Goal: Task Accomplishment & Management: Complete application form

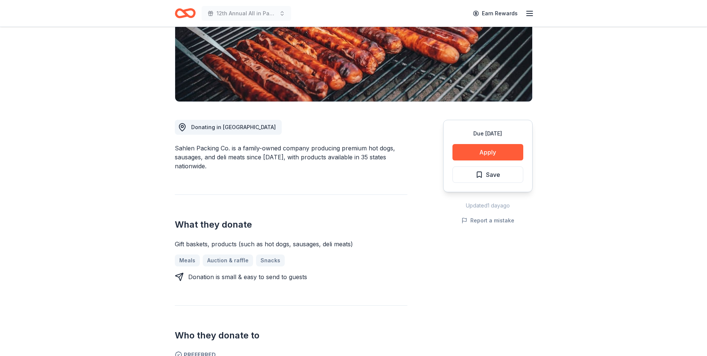
scroll to position [112, 0]
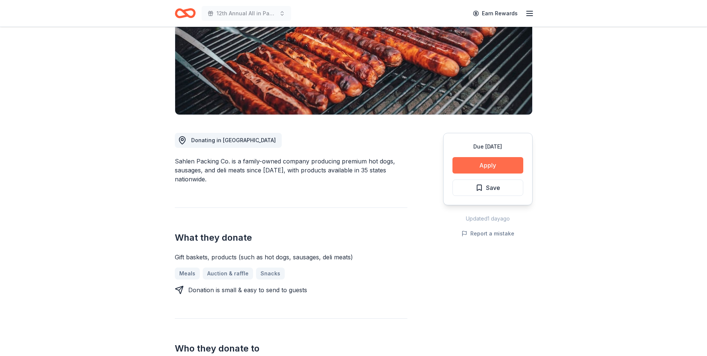
click at [487, 163] on button "Apply" at bounding box center [487, 165] width 71 height 16
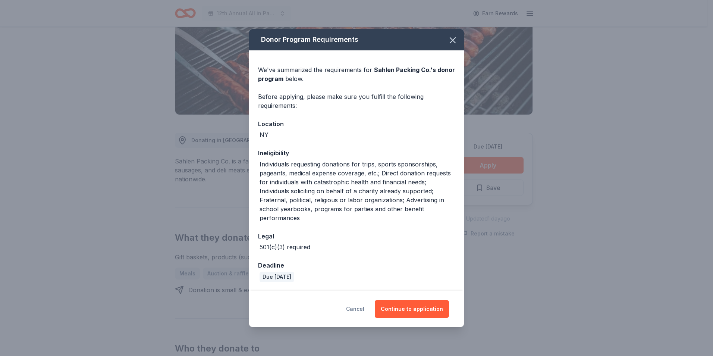
click at [356, 310] on button "Cancel" at bounding box center [355, 309] width 18 height 18
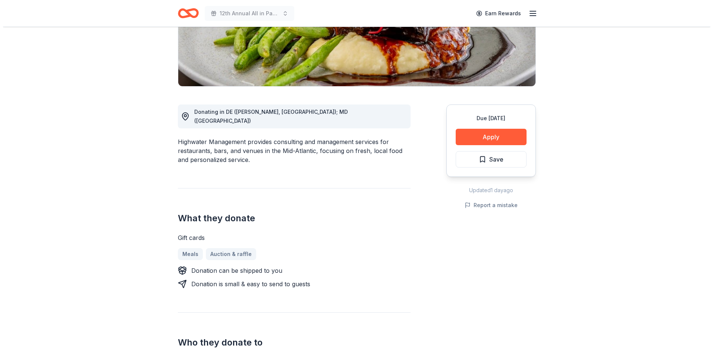
scroll to position [149, 0]
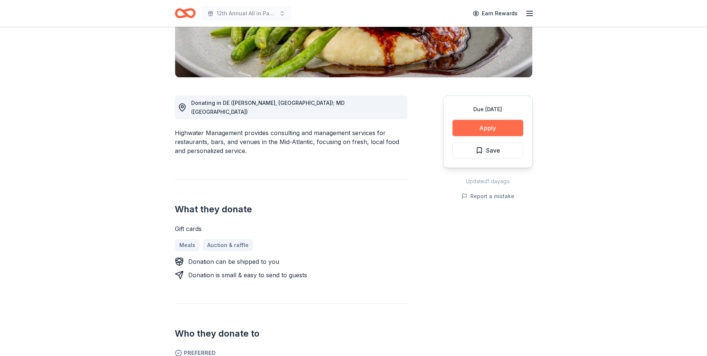
click at [484, 125] on button "Apply" at bounding box center [487, 128] width 71 height 16
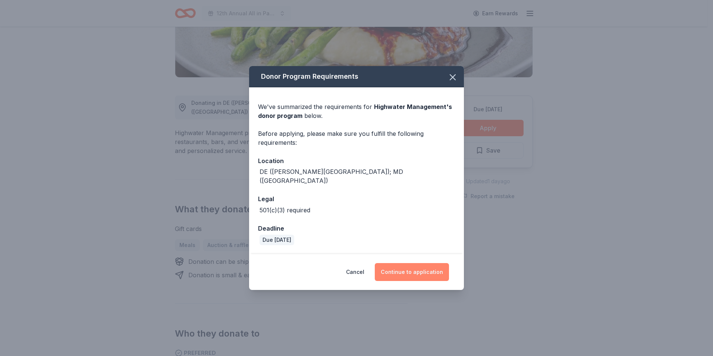
click at [409, 268] on button "Continue to application" at bounding box center [412, 272] width 74 height 18
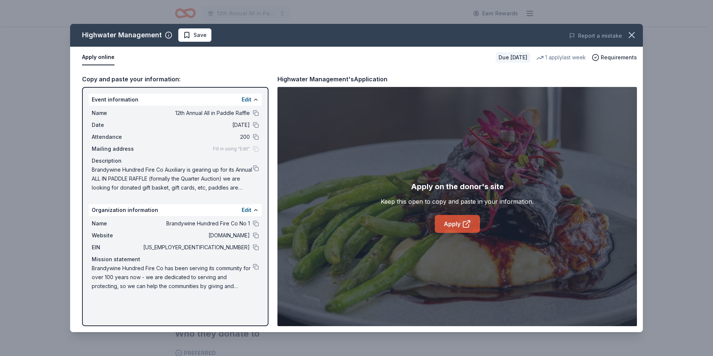
click at [454, 223] on link "Apply" at bounding box center [457, 224] width 45 height 18
click at [199, 30] on button "Save" at bounding box center [194, 34] width 33 height 13
click at [210, 35] on html "12th Annual All in Paddle Raffle Earn Rewards Due in 52 days Share Highwater Ma…" at bounding box center [356, 29] width 713 height 356
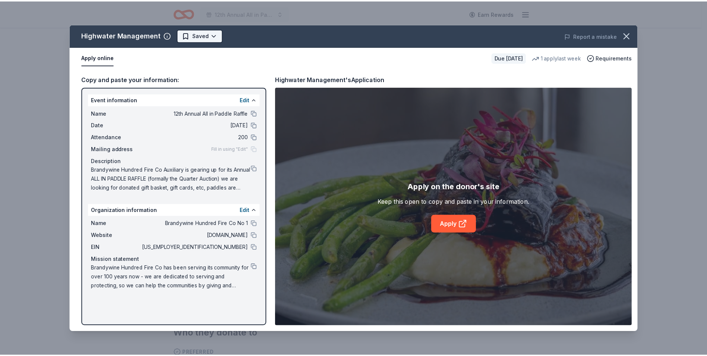
scroll to position [0, 0]
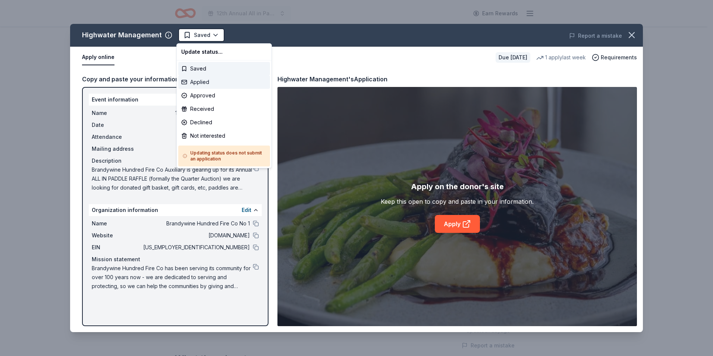
click at [197, 82] on div "Applied" at bounding box center [224, 81] width 92 height 13
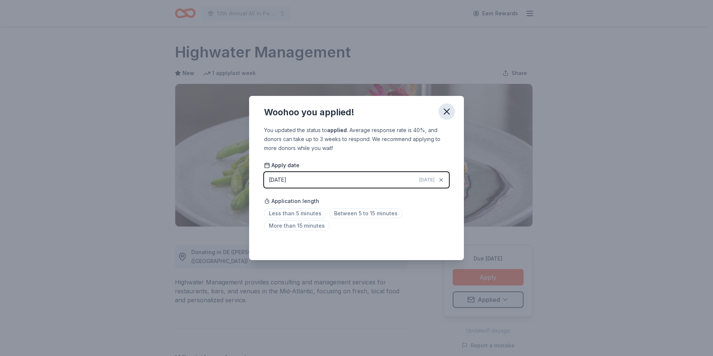
click at [445, 114] on icon "button" at bounding box center [446, 111] width 5 height 5
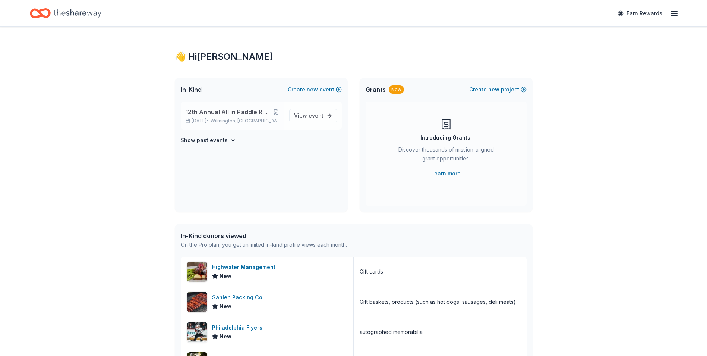
click at [225, 113] on span "12th Annual All in Paddle Raffle" at bounding box center [227, 111] width 84 height 9
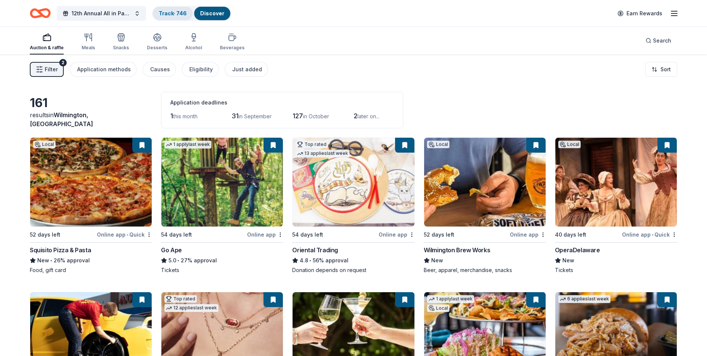
click at [170, 12] on link "Track · 746" at bounding box center [173, 13] width 28 height 6
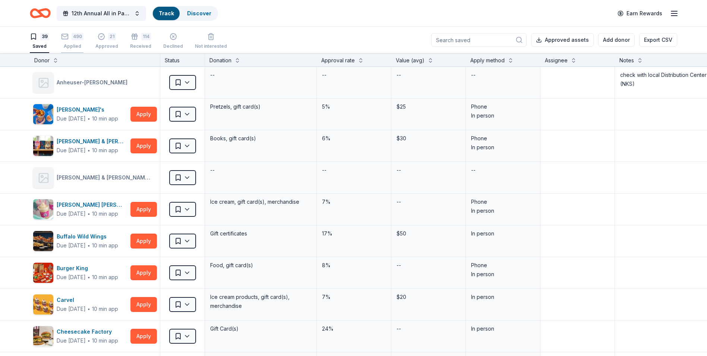
click at [71, 41] on div "490 Applied" at bounding box center [72, 41] width 22 height 16
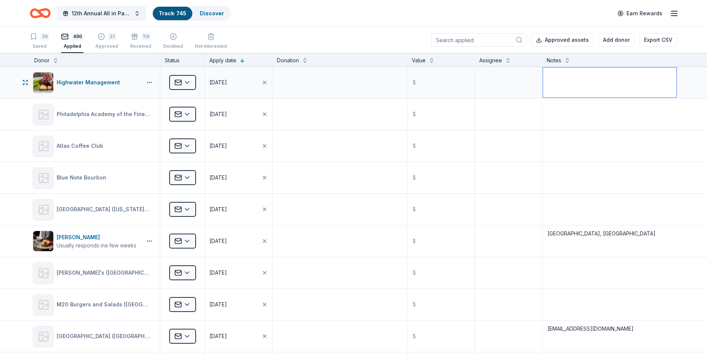
click at [552, 73] on textarea at bounding box center [609, 82] width 133 height 30
type textarea "B"
type textarea "Baywood Club (Longneck) and Grain on the Rocks (Lewes)"
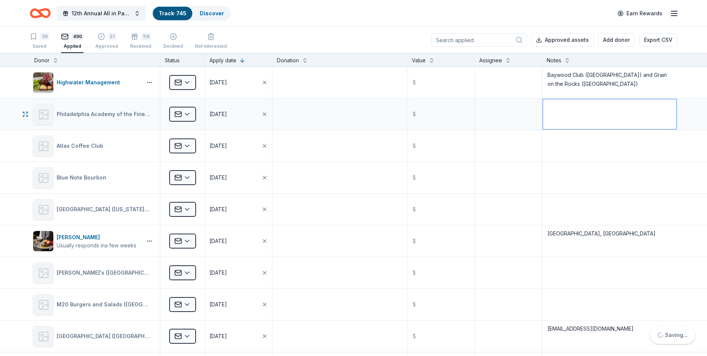
click at [597, 120] on textarea at bounding box center [609, 114] width 133 height 30
click at [460, 38] on input at bounding box center [478, 39] width 95 height 13
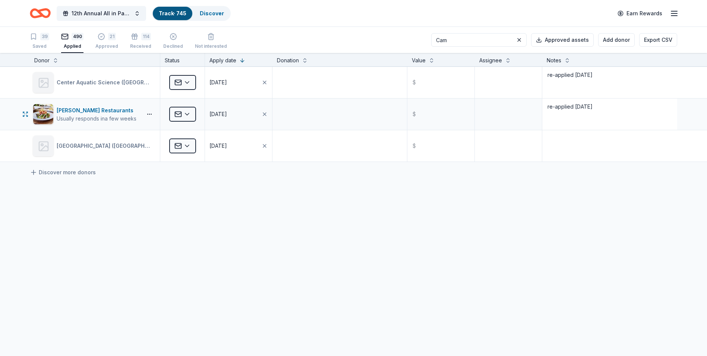
type input "Cam"
click at [599, 107] on textarea "re-applied 5/21/25" at bounding box center [609, 114] width 133 height 30
type textarea "re-applied 5/21/25, 8/18/25 - Ocean Pine Restaurant (Philadelphia)"
click at [328, 116] on textarea at bounding box center [339, 114] width 133 height 30
drag, startPoint x: 467, startPoint y: 41, endPoint x: 439, endPoint y: 39, distance: 28.1
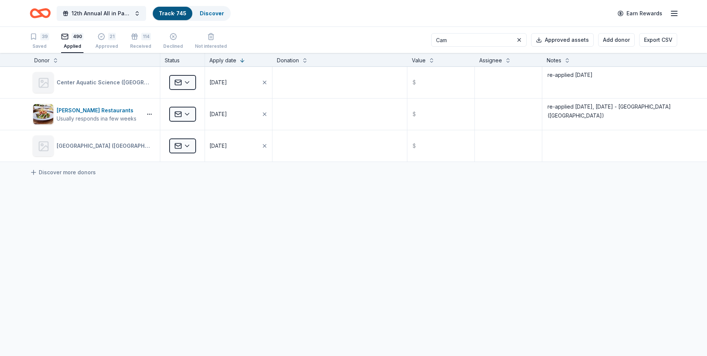
click at [441, 39] on input "Cam" at bounding box center [478, 39] width 95 height 13
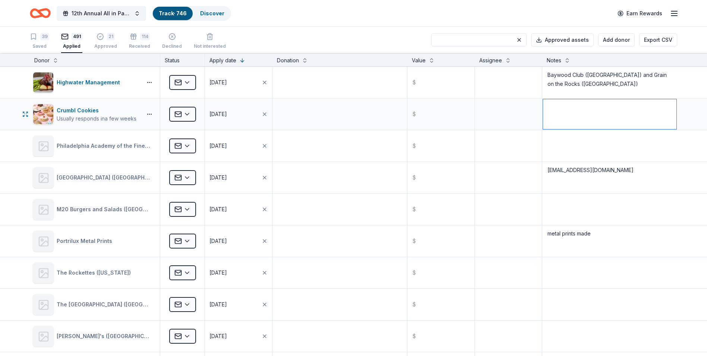
click at [548, 105] on textarea at bounding box center [609, 114] width 133 height 30
type textarea "Glen Mills, PA and Christiana, DE"
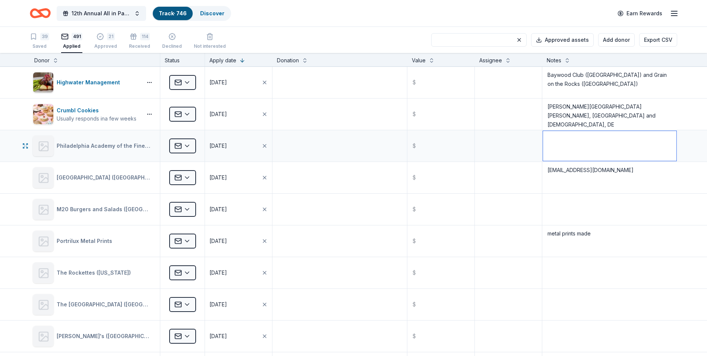
click at [631, 143] on textarea at bounding box center [609, 146] width 133 height 30
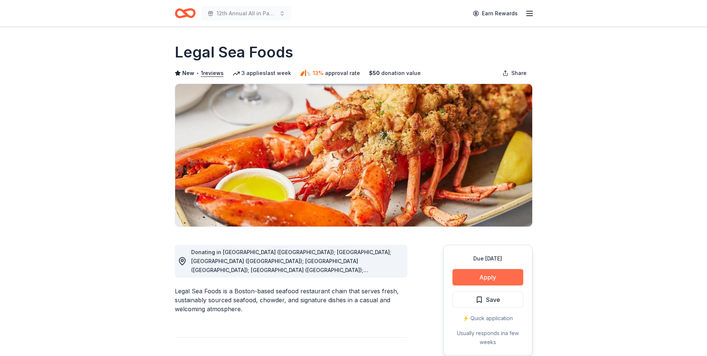
click at [488, 278] on button "Apply" at bounding box center [487, 277] width 71 height 16
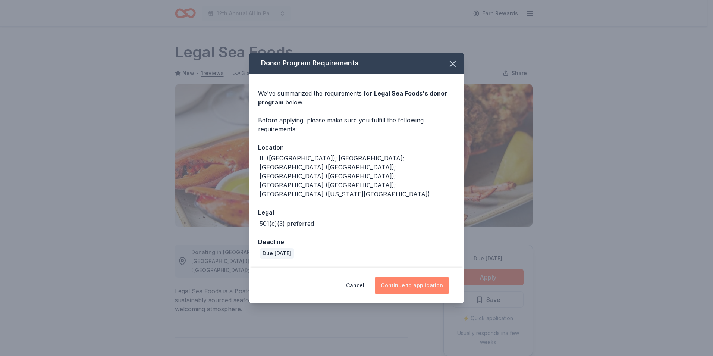
click at [412, 276] on button "Continue to application" at bounding box center [412, 285] width 74 height 18
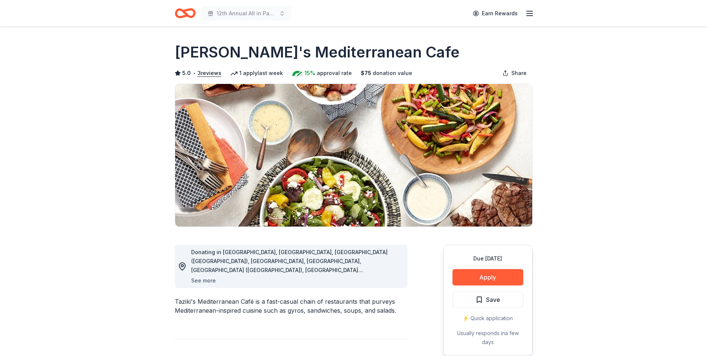
click at [199, 281] on button "See more" at bounding box center [203, 280] width 25 height 9
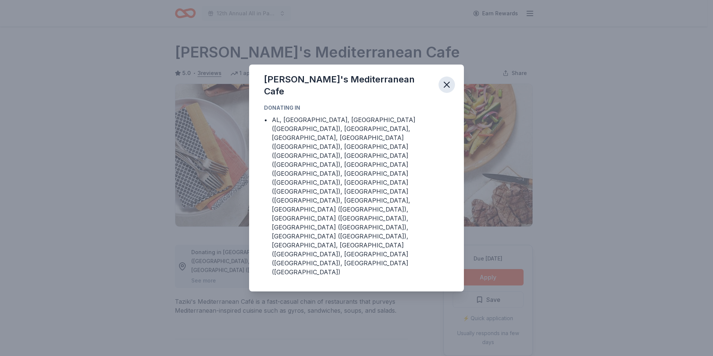
click at [447, 87] on icon "button" at bounding box center [446, 84] width 5 height 5
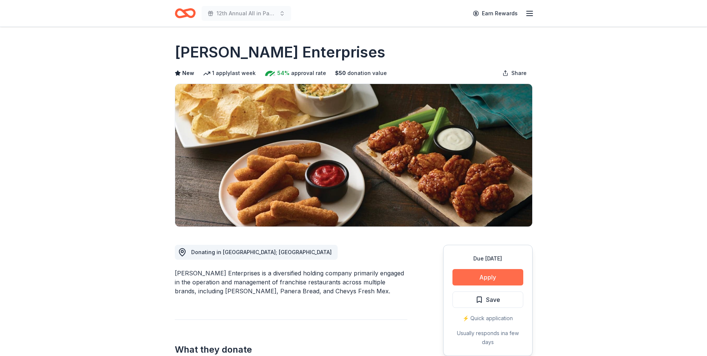
click at [485, 275] on button "Apply" at bounding box center [487, 277] width 71 height 16
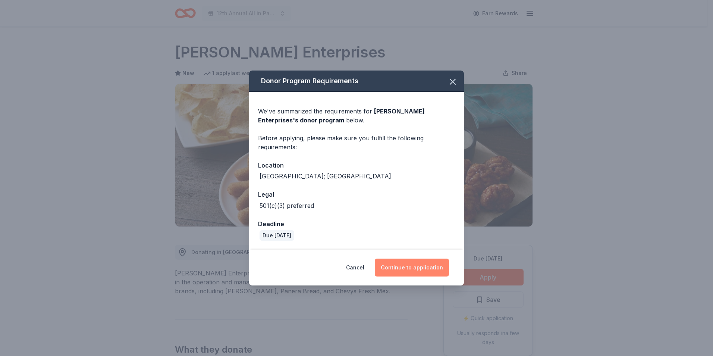
click at [413, 267] on button "Continue to application" at bounding box center [412, 267] width 74 height 18
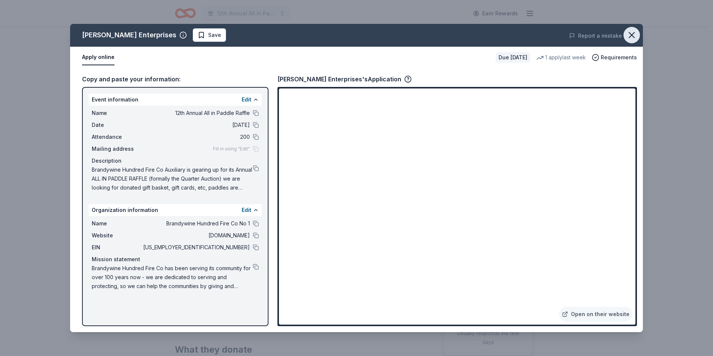
click at [632, 32] on icon "button" at bounding box center [631, 35] width 10 height 10
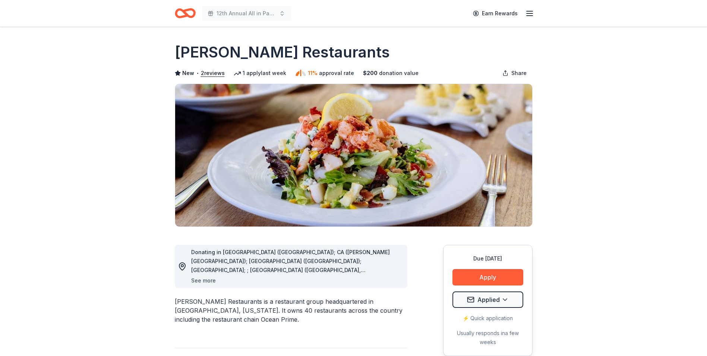
click at [205, 281] on button "See more" at bounding box center [203, 280] width 25 height 9
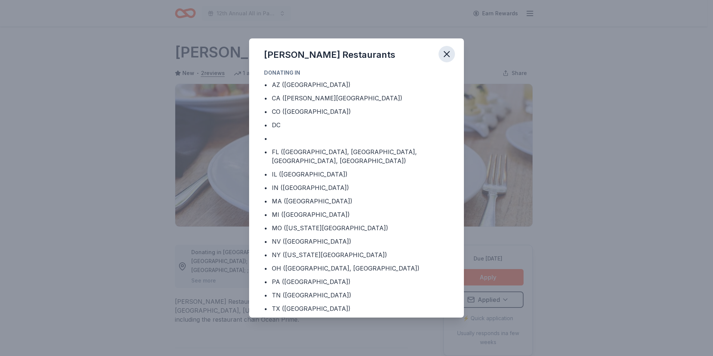
click at [445, 56] on icon "button" at bounding box center [446, 53] width 5 height 5
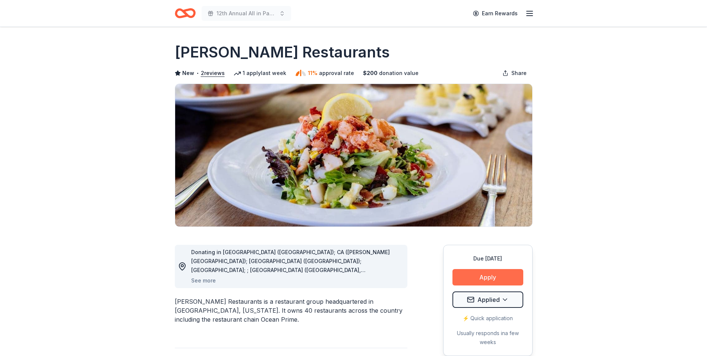
click at [490, 277] on button "Apply" at bounding box center [487, 277] width 71 height 16
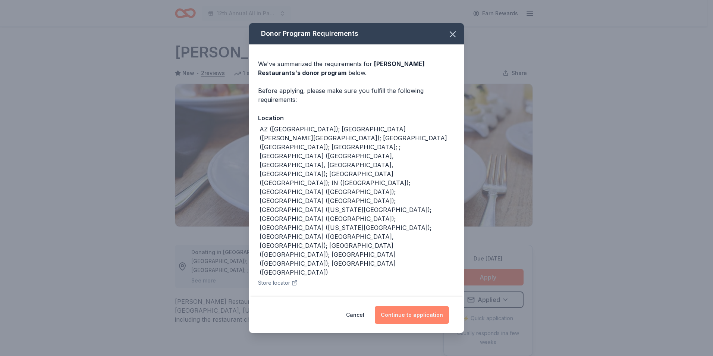
click at [414, 311] on button "Continue to application" at bounding box center [412, 315] width 74 height 18
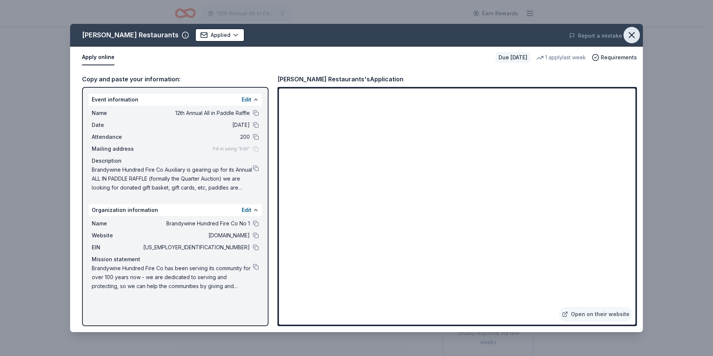
drag, startPoint x: 631, startPoint y: 38, endPoint x: 625, endPoint y: 37, distance: 6.0
click at [631, 38] on icon "button" at bounding box center [631, 35] width 10 height 10
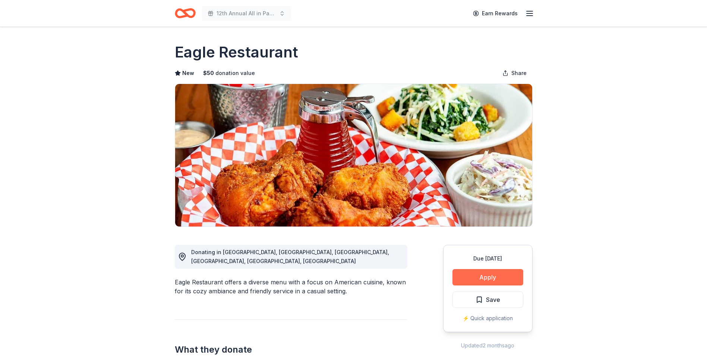
click at [483, 275] on button "Apply" at bounding box center [487, 277] width 71 height 16
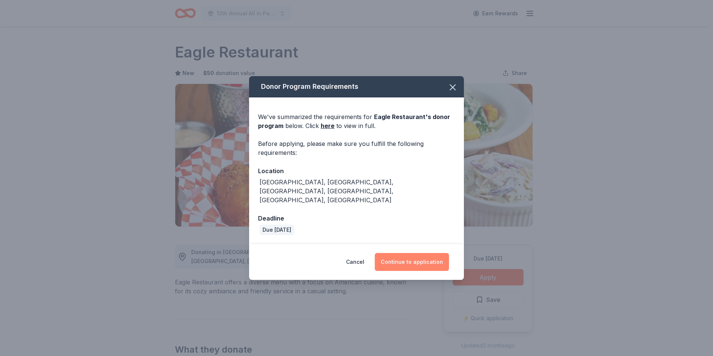
click at [413, 253] on button "Continue to application" at bounding box center [412, 262] width 74 height 18
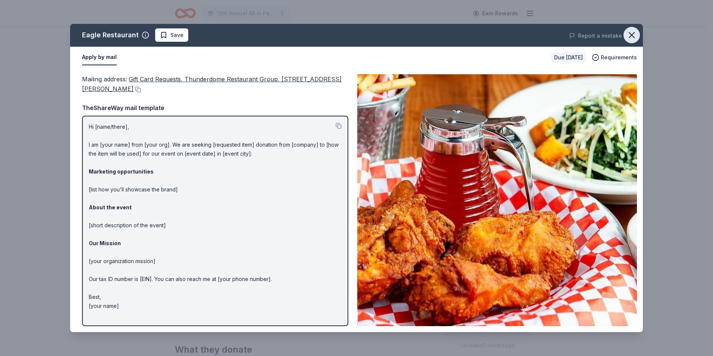
click at [631, 34] on icon "button" at bounding box center [631, 34] width 5 height 5
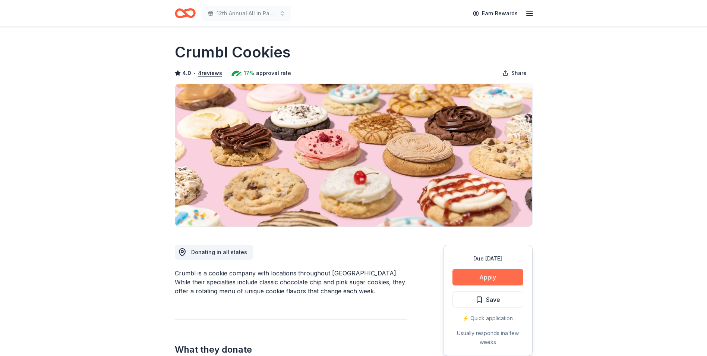
click at [488, 278] on button "Apply" at bounding box center [487, 277] width 71 height 16
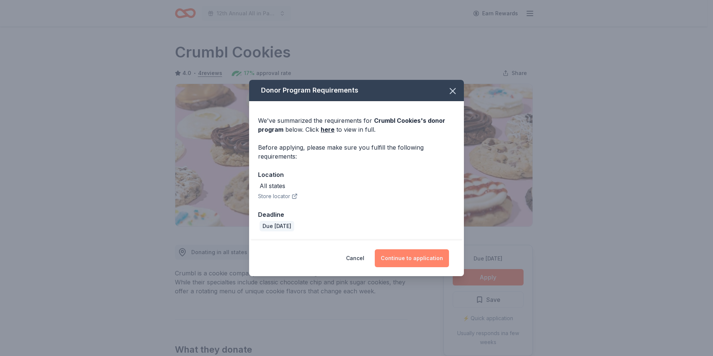
click at [409, 253] on button "Continue to application" at bounding box center [412, 258] width 74 height 18
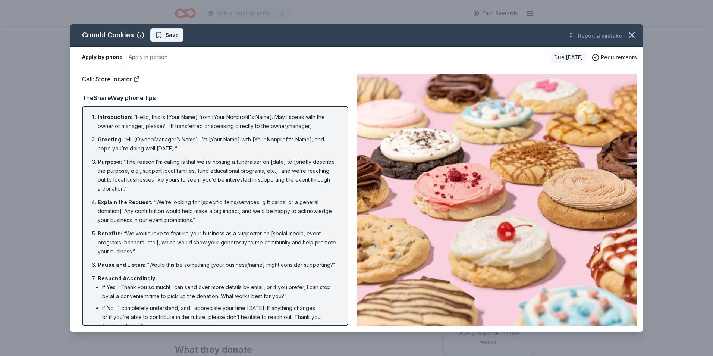
click at [176, 34] on span "Save" at bounding box center [171, 35] width 13 height 9
click at [632, 34] on icon "button" at bounding box center [631, 34] width 5 height 5
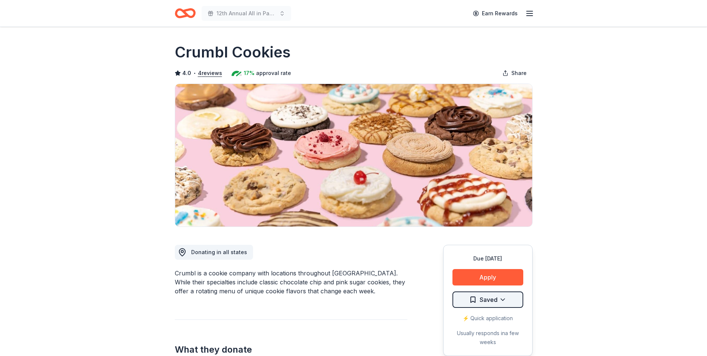
click at [501, 299] on html "12th Annual All in Paddle Raffle Earn Rewards Due [DATE] Share Crumbl Cookies 4…" at bounding box center [353, 178] width 707 height 356
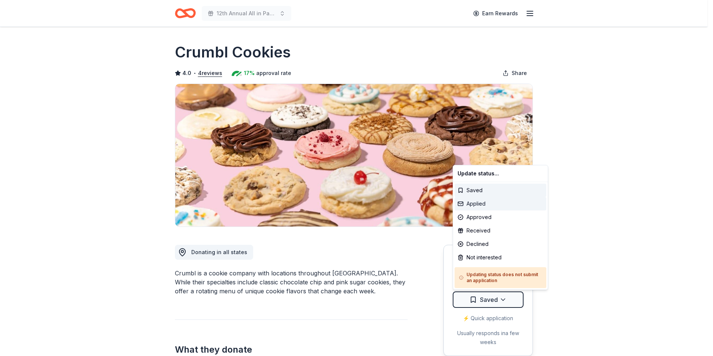
click at [474, 202] on div "Applied" at bounding box center [500, 203] width 92 height 13
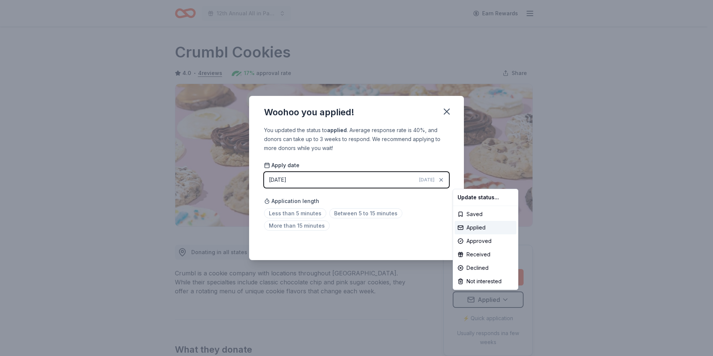
click at [445, 112] on html "12th Annual All in Paddle Raffle Earn Rewards Due [DATE] Share Crumbl Cookies 4…" at bounding box center [356, 178] width 713 height 356
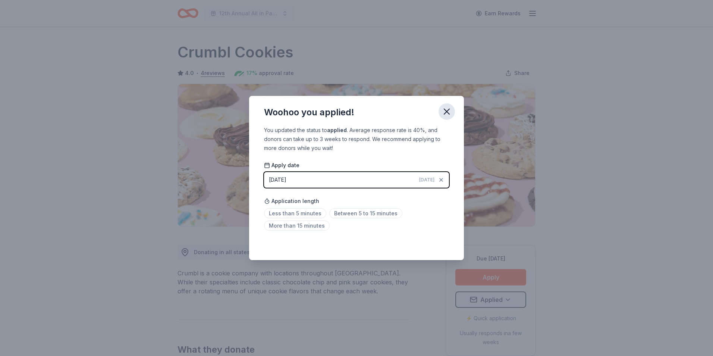
click at [447, 112] on icon "button" at bounding box center [446, 111] width 5 height 5
